Goal: Check status: Check status

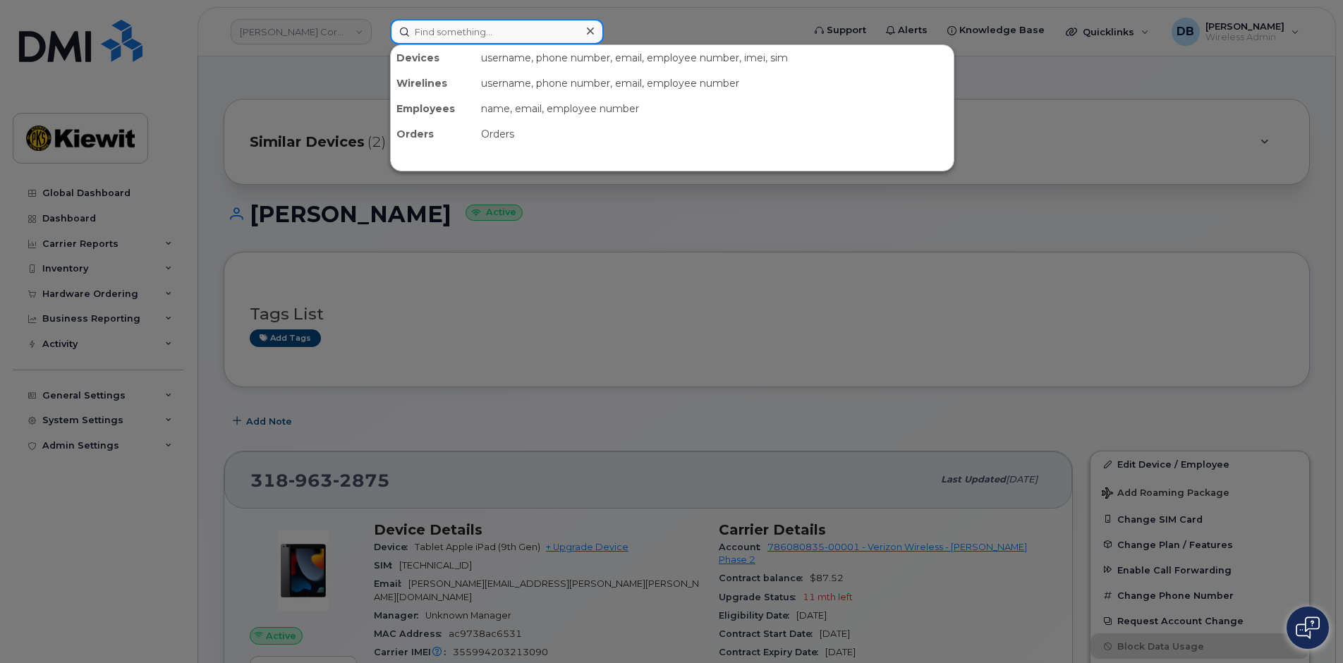
click at [438, 25] on input at bounding box center [497, 31] width 214 height 25
paste input "298254"
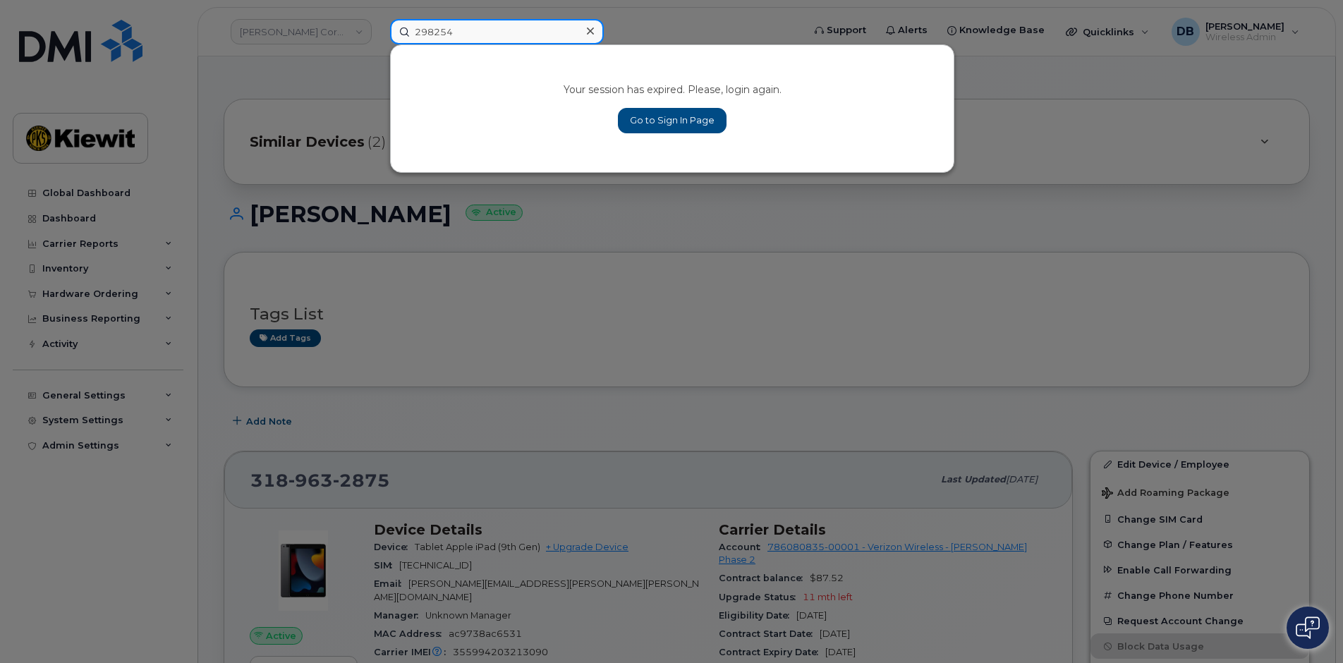
type input "298254"
click at [662, 126] on link "Go to Sign In Page" at bounding box center [672, 120] width 109 height 25
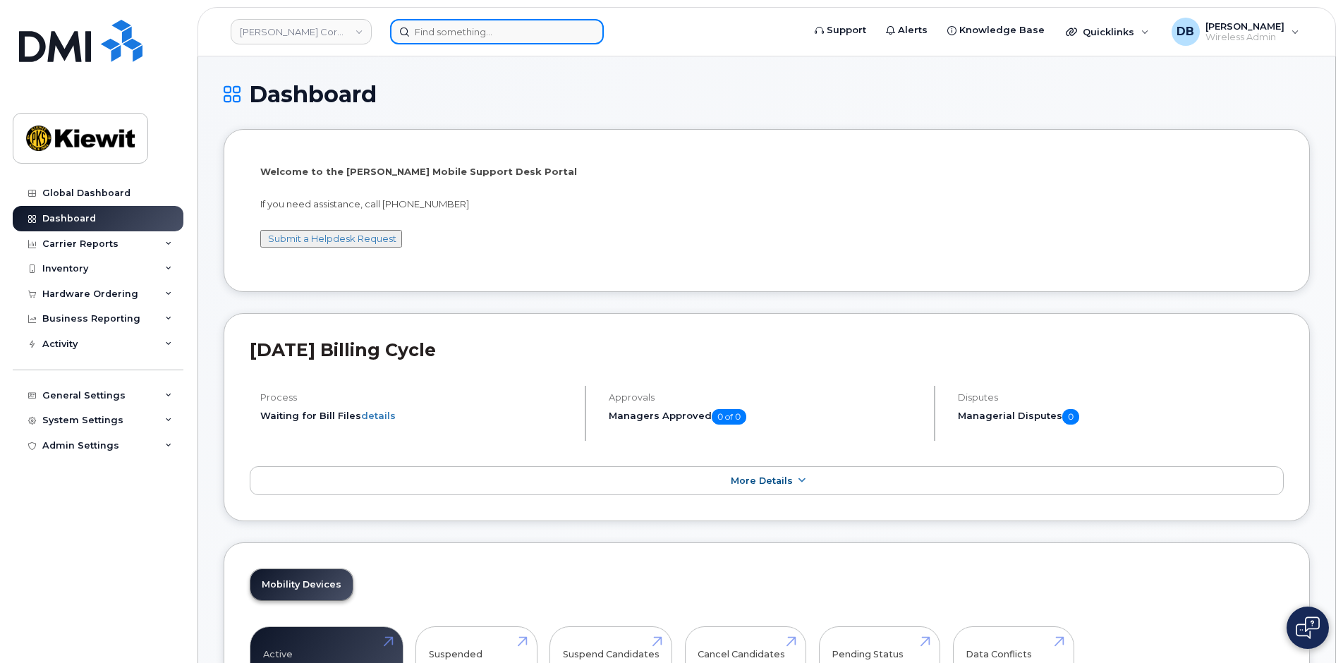
click at [434, 35] on input at bounding box center [497, 31] width 214 height 25
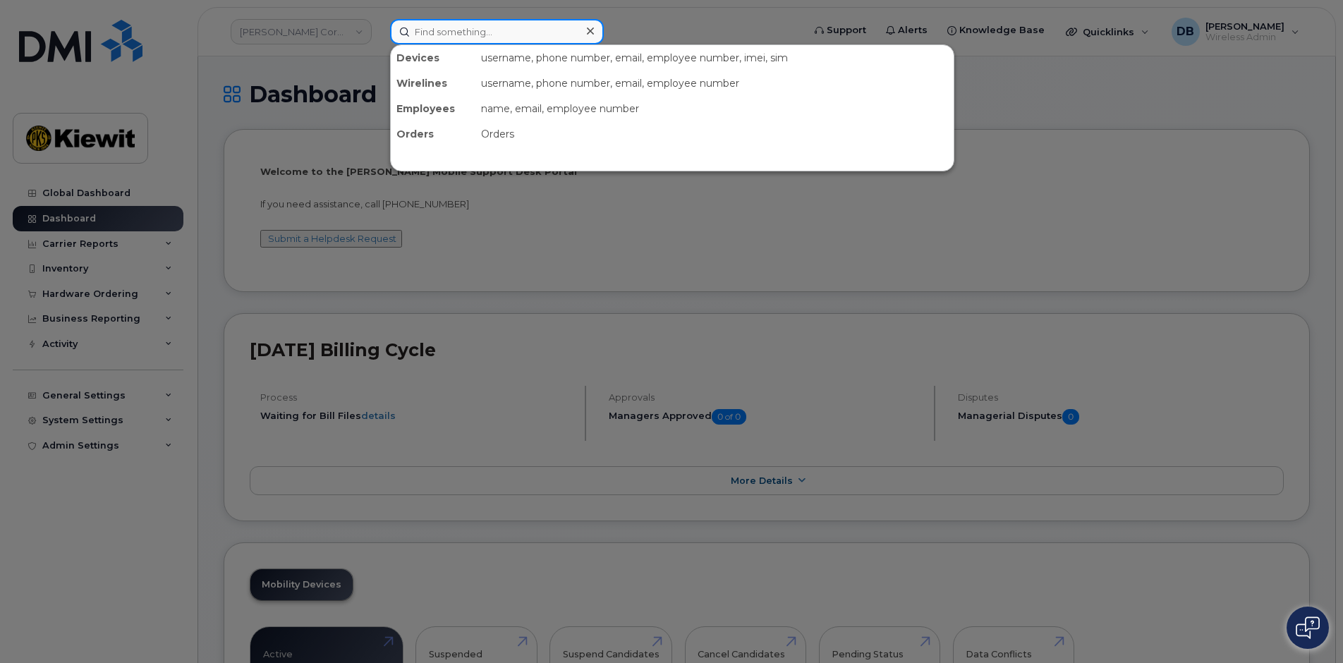
paste input "298254"
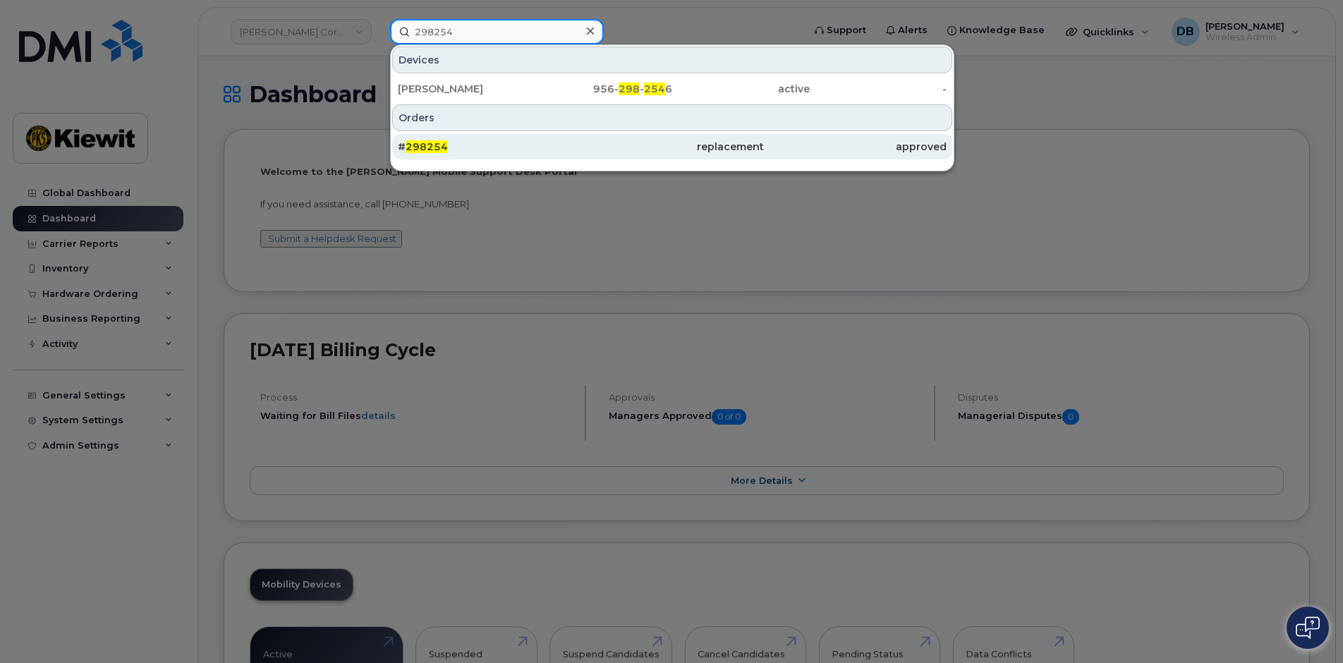
type input "298254"
click at [438, 145] on span "298254" at bounding box center [427, 146] width 42 height 13
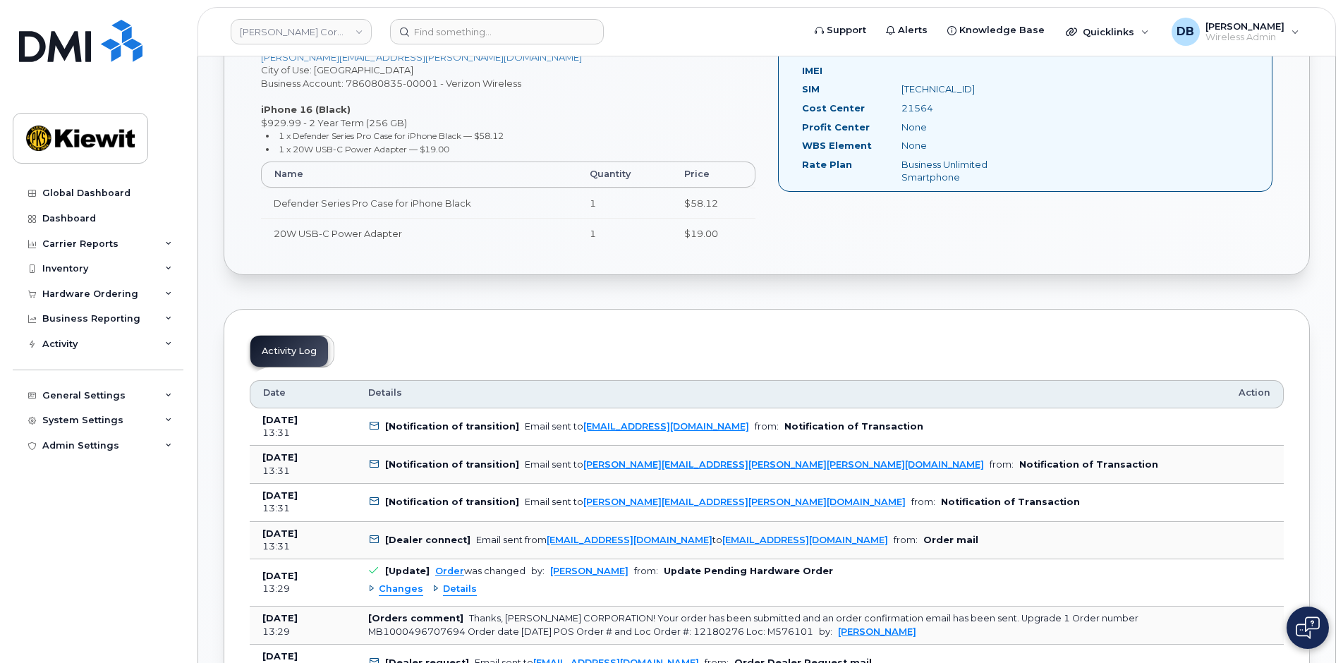
scroll to position [155, 0]
